Goal: Information Seeking & Learning: Check status

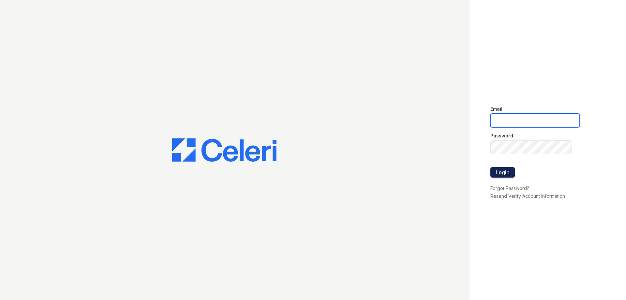
type input "[DOMAIN_NAME][EMAIL_ADDRESS][DOMAIN_NAME]"
click at [502, 171] on button "Login" at bounding box center [502, 172] width 24 height 10
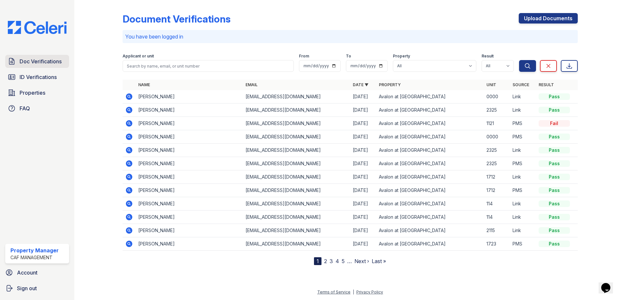
click at [27, 60] on span "Doc Verifications" at bounding box center [41, 61] width 42 height 8
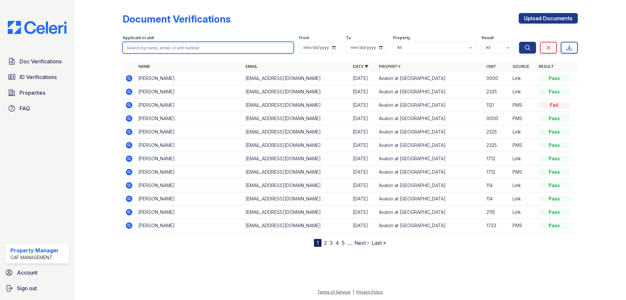
click at [163, 46] on input "search" at bounding box center [208, 48] width 171 height 12
type input "hicks"
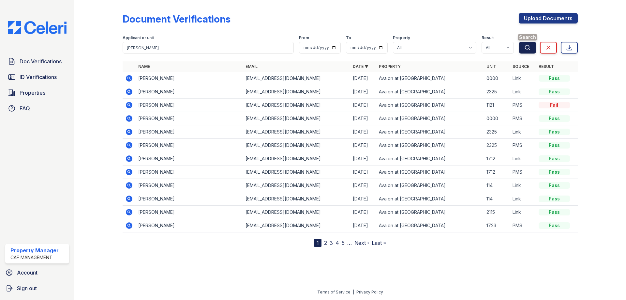
click at [524, 47] on icon "submit" at bounding box center [527, 47] width 7 height 7
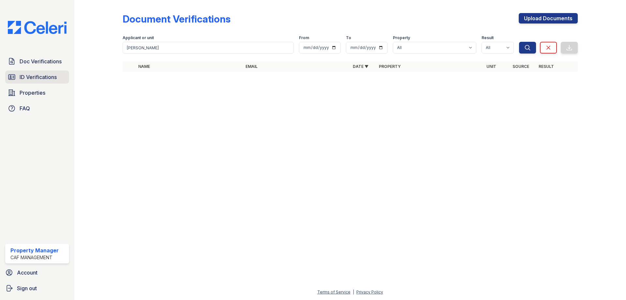
click at [23, 80] on span "ID Verifications" at bounding box center [38, 77] width 37 height 8
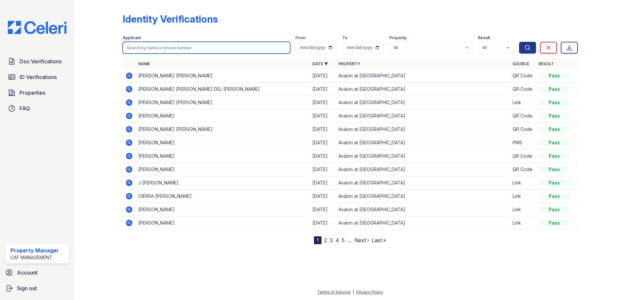
drag, startPoint x: 131, startPoint y: 48, endPoint x: 131, endPoint y: 44, distance: 4.0
click at [131, 47] on input "search" at bounding box center [207, 48] width 168 height 12
type input "hicks"
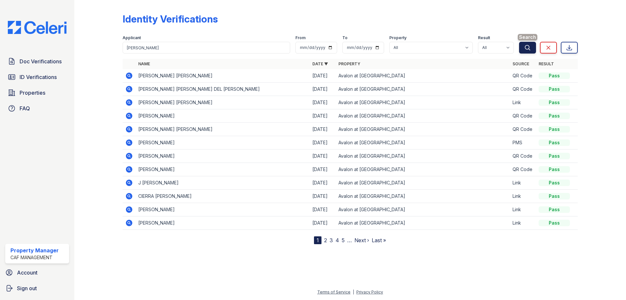
click at [526, 44] on button "Search" at bounding box center [527, 48] width 17 height 12
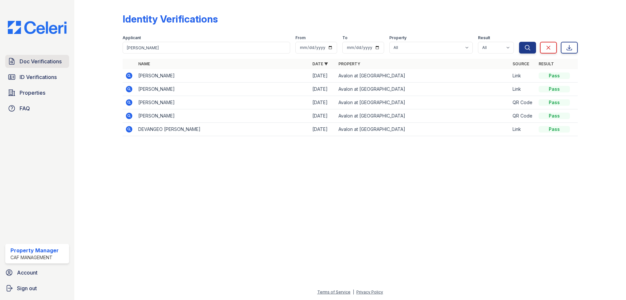
click at [27, 62] on span "Doc Verifications" at bounding box center [41, 61] width 42 height 8
